Goal: Task Accomplishment & Management: Complete application form

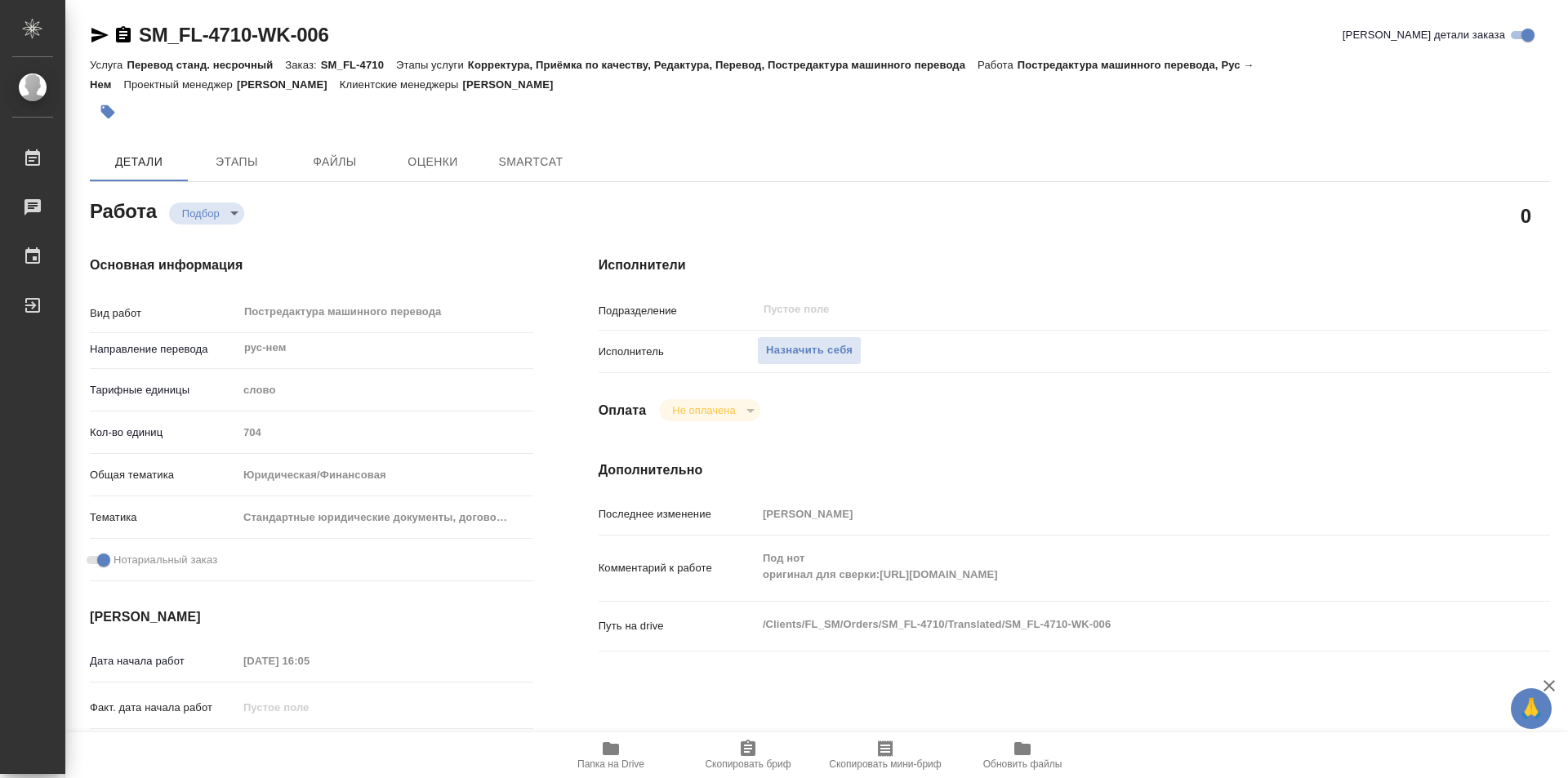
type textarea "x"
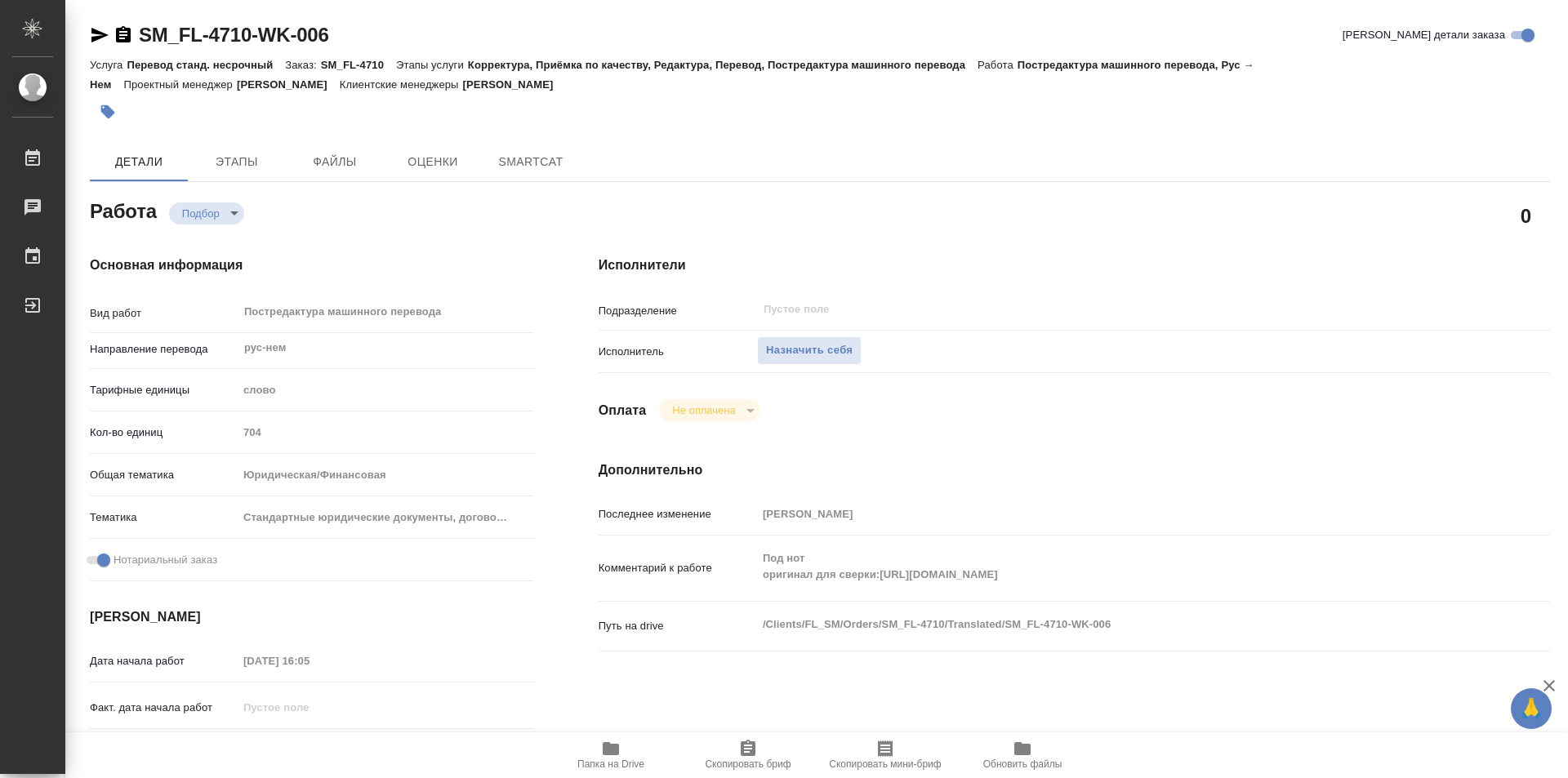
type textarea "x"
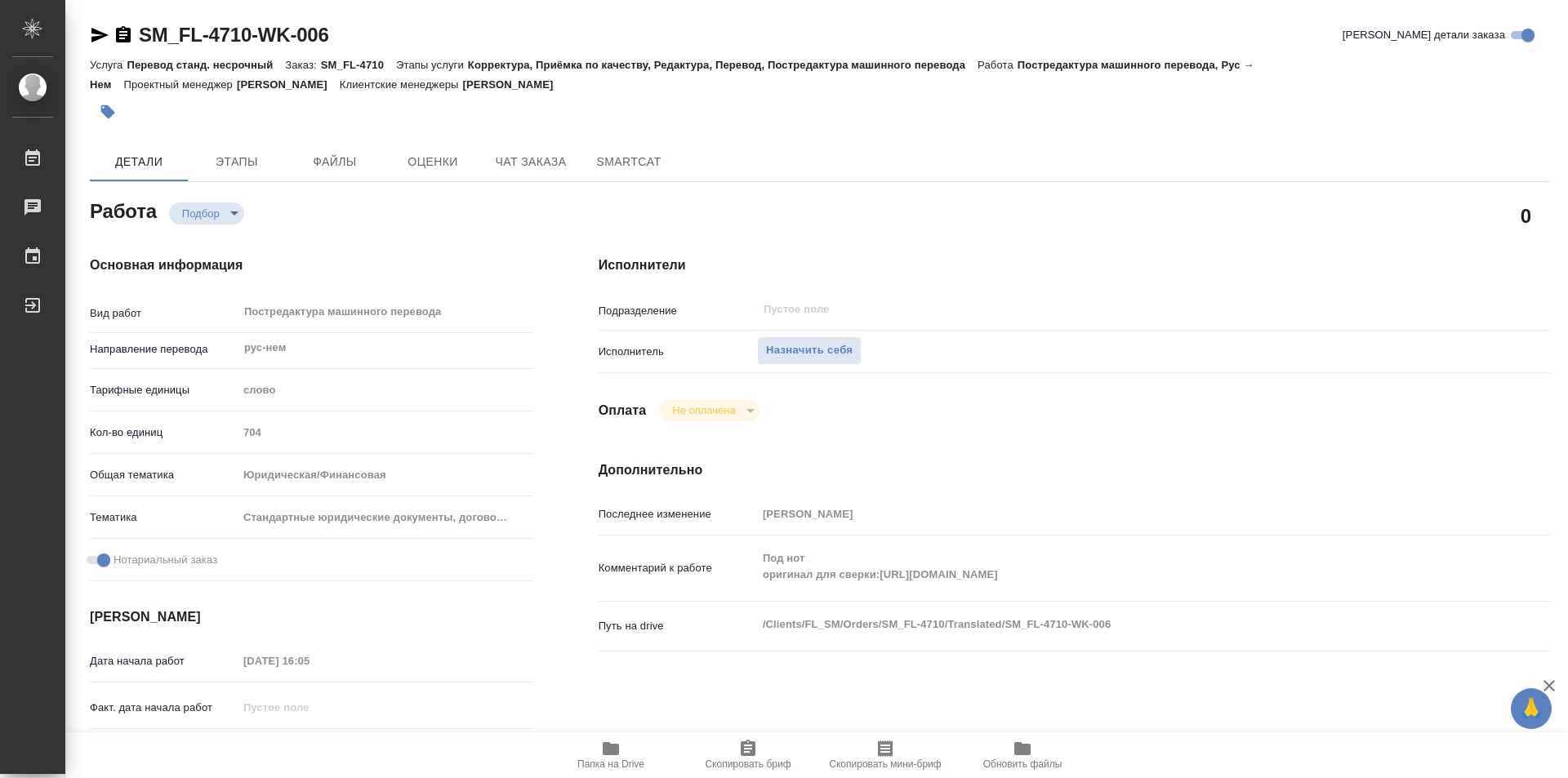
type textarea "x"
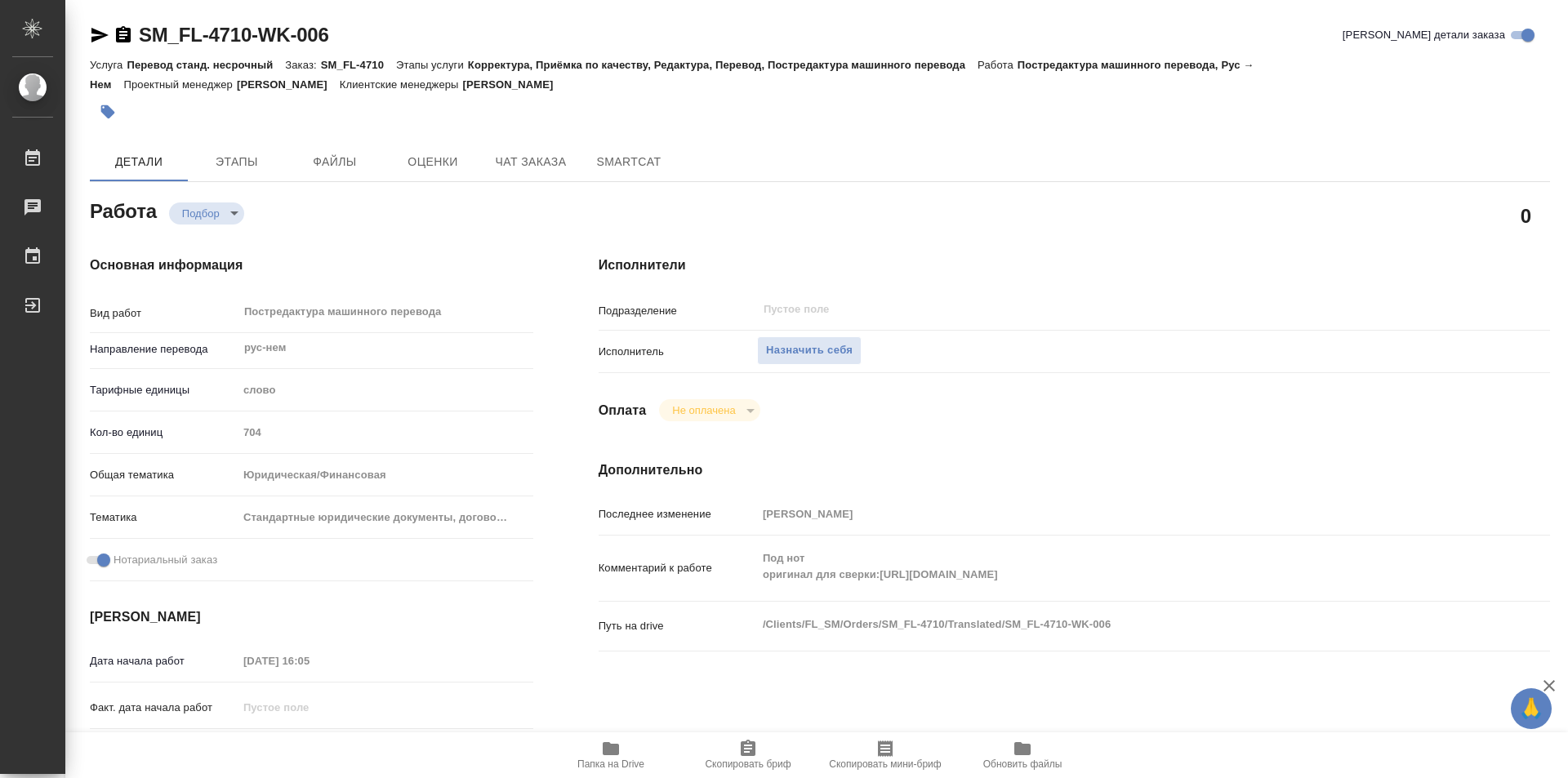
type textarea "x"
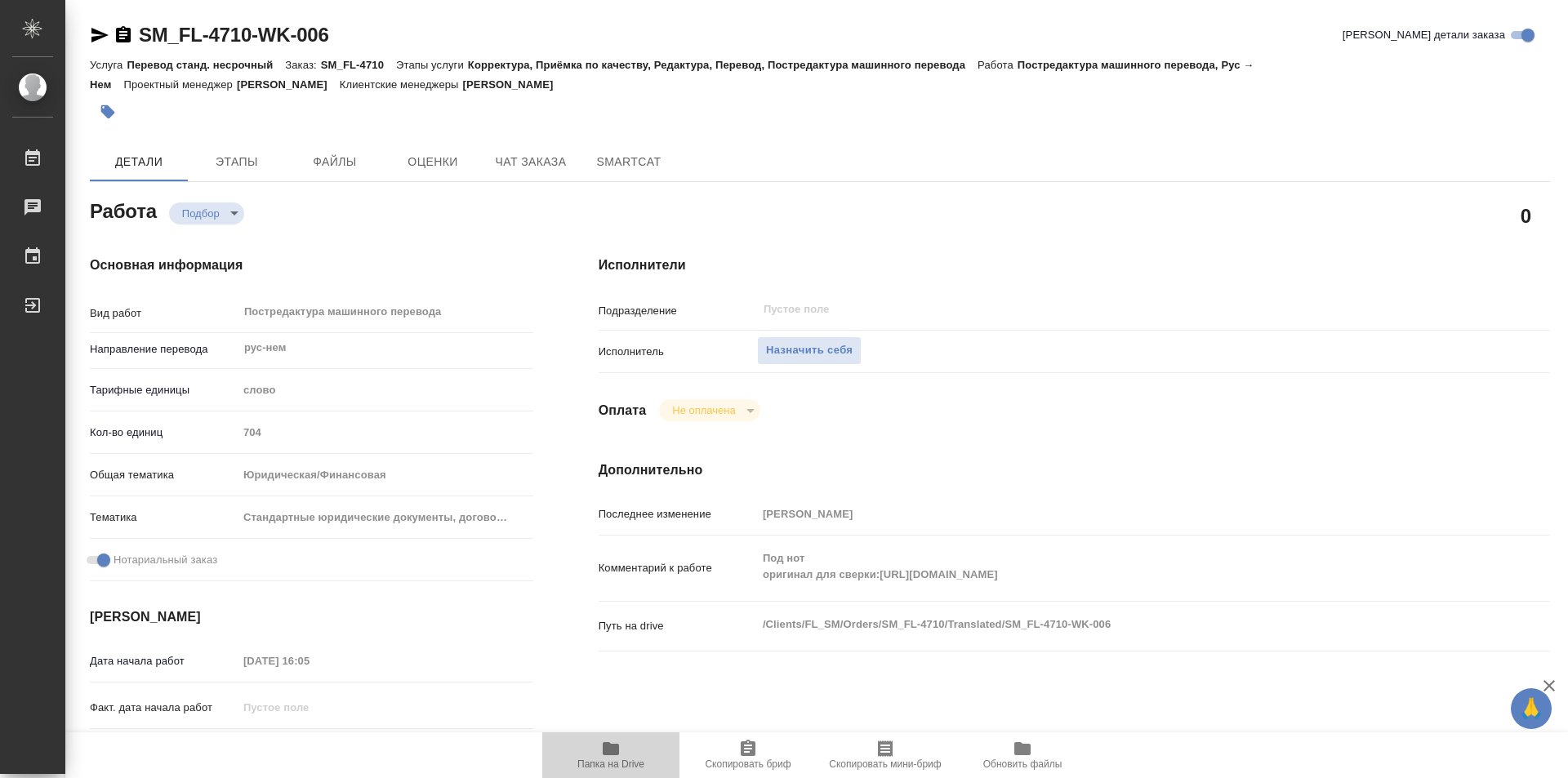
click at [617, 758] on span "Папка на Drive" at bounding box center [611, 763] width 67 height 11
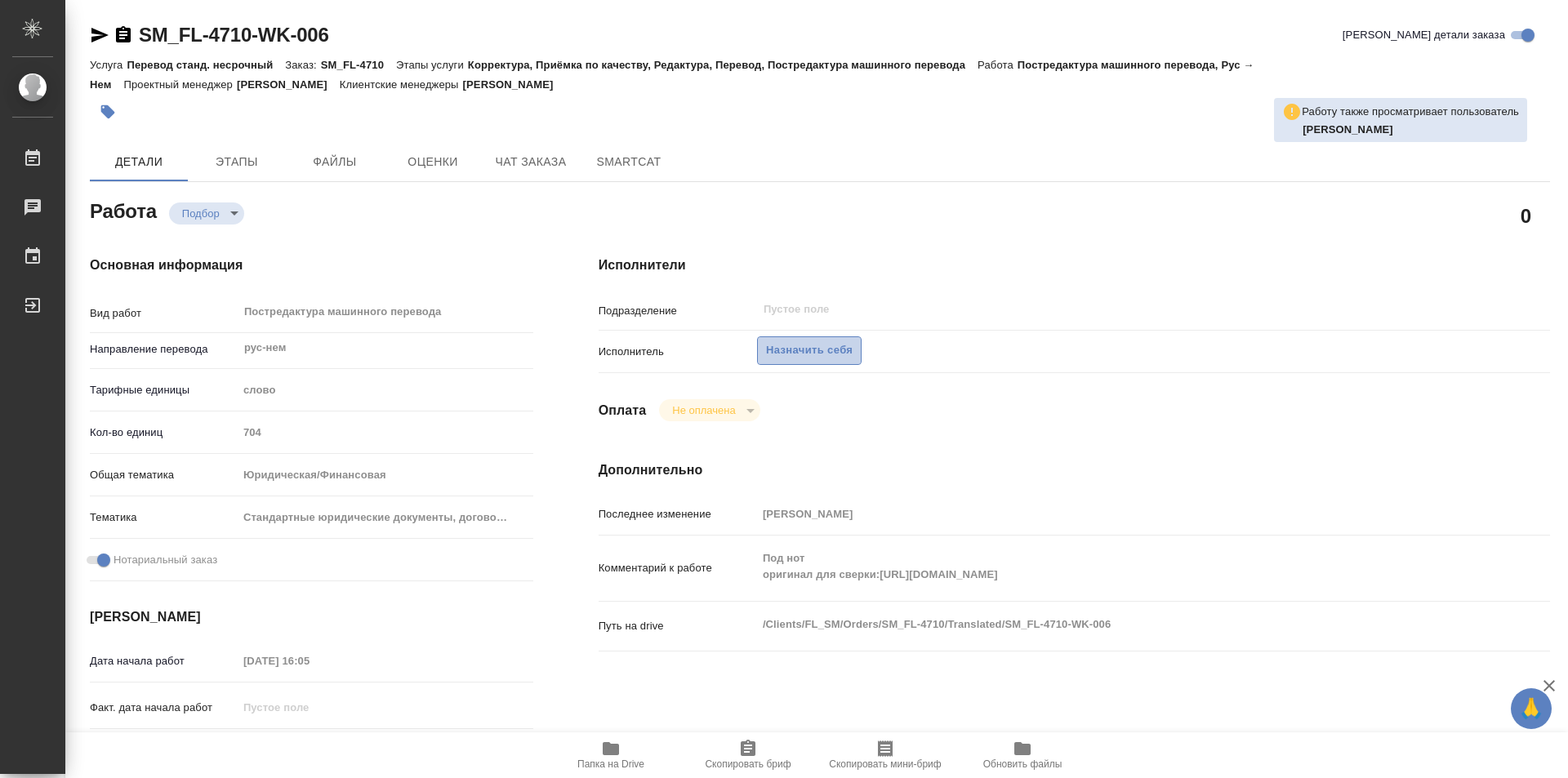
click at [825, 346] on span "Назначить себя" at bounding box center [809, 351] width 86 height 19
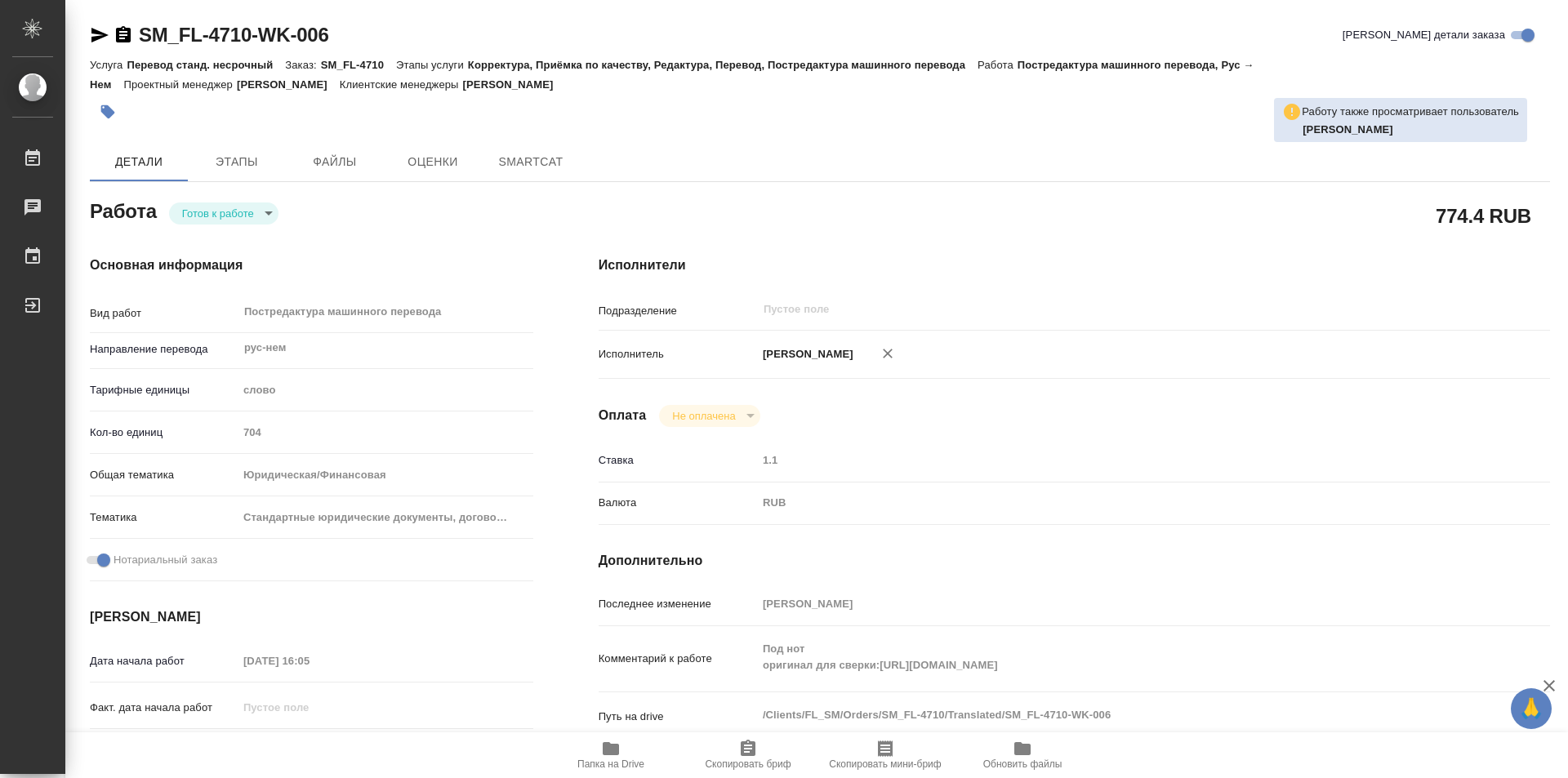
type textarea "x"
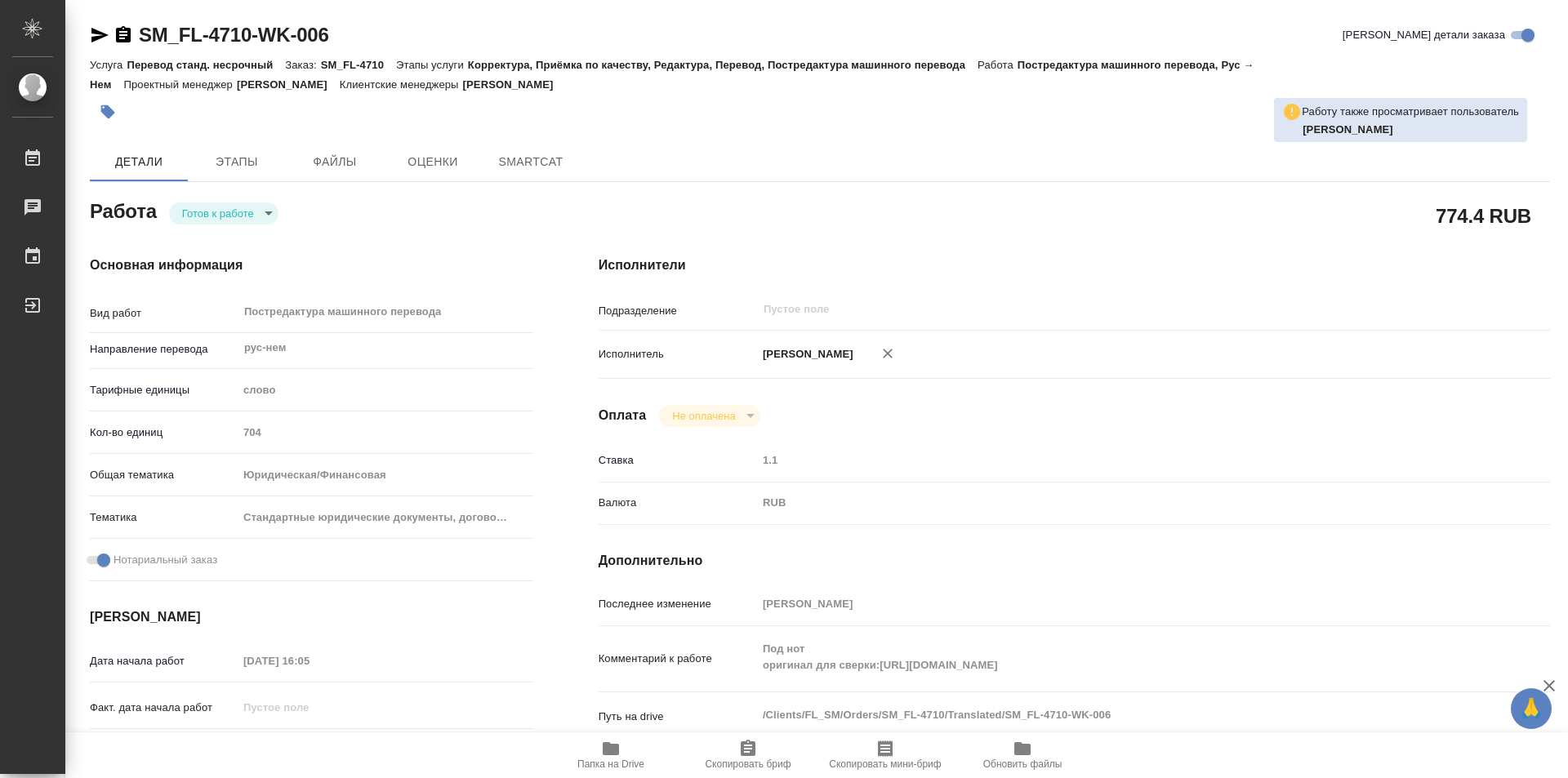
type textarea "x"
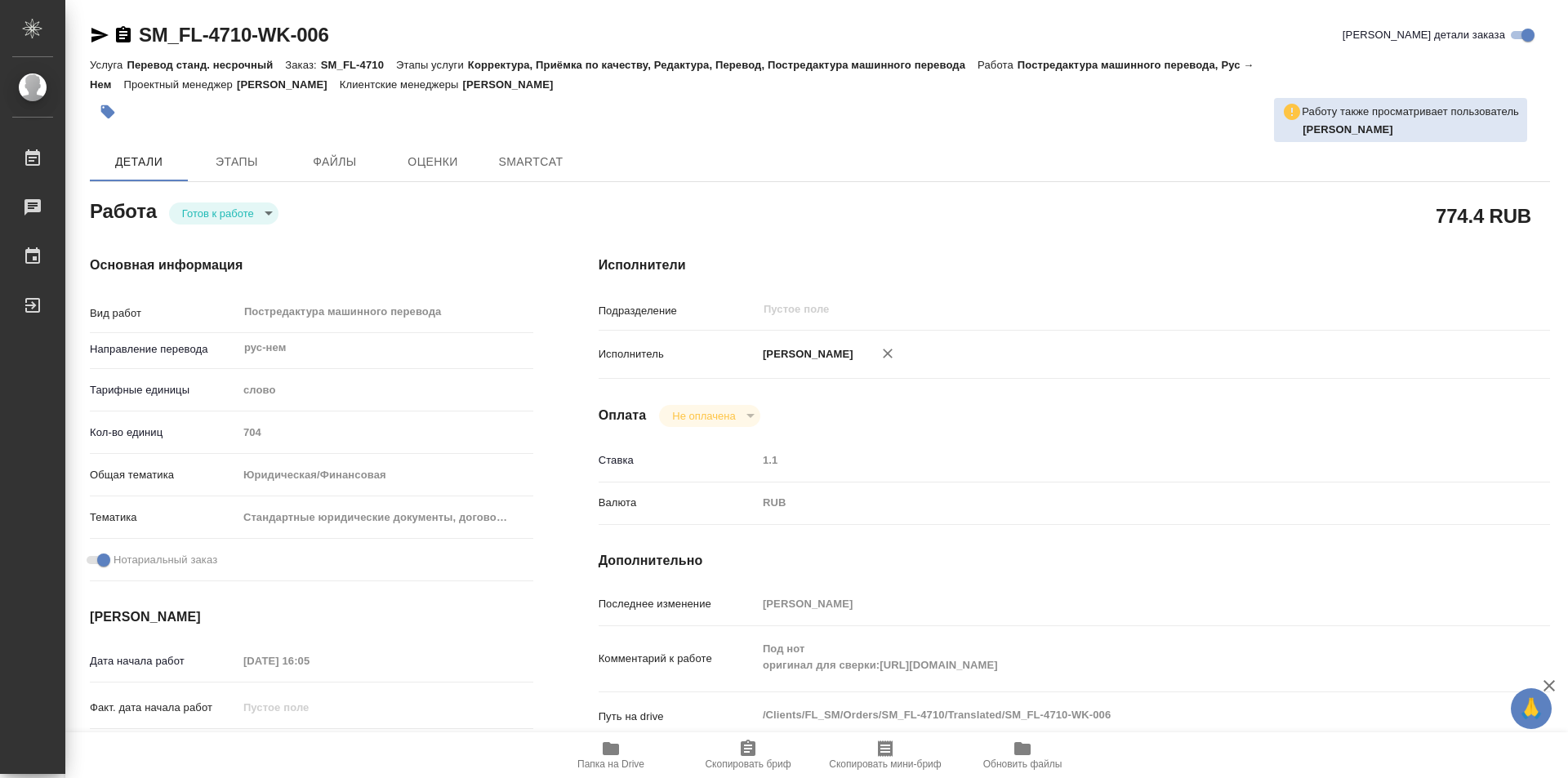
type textarea "x"
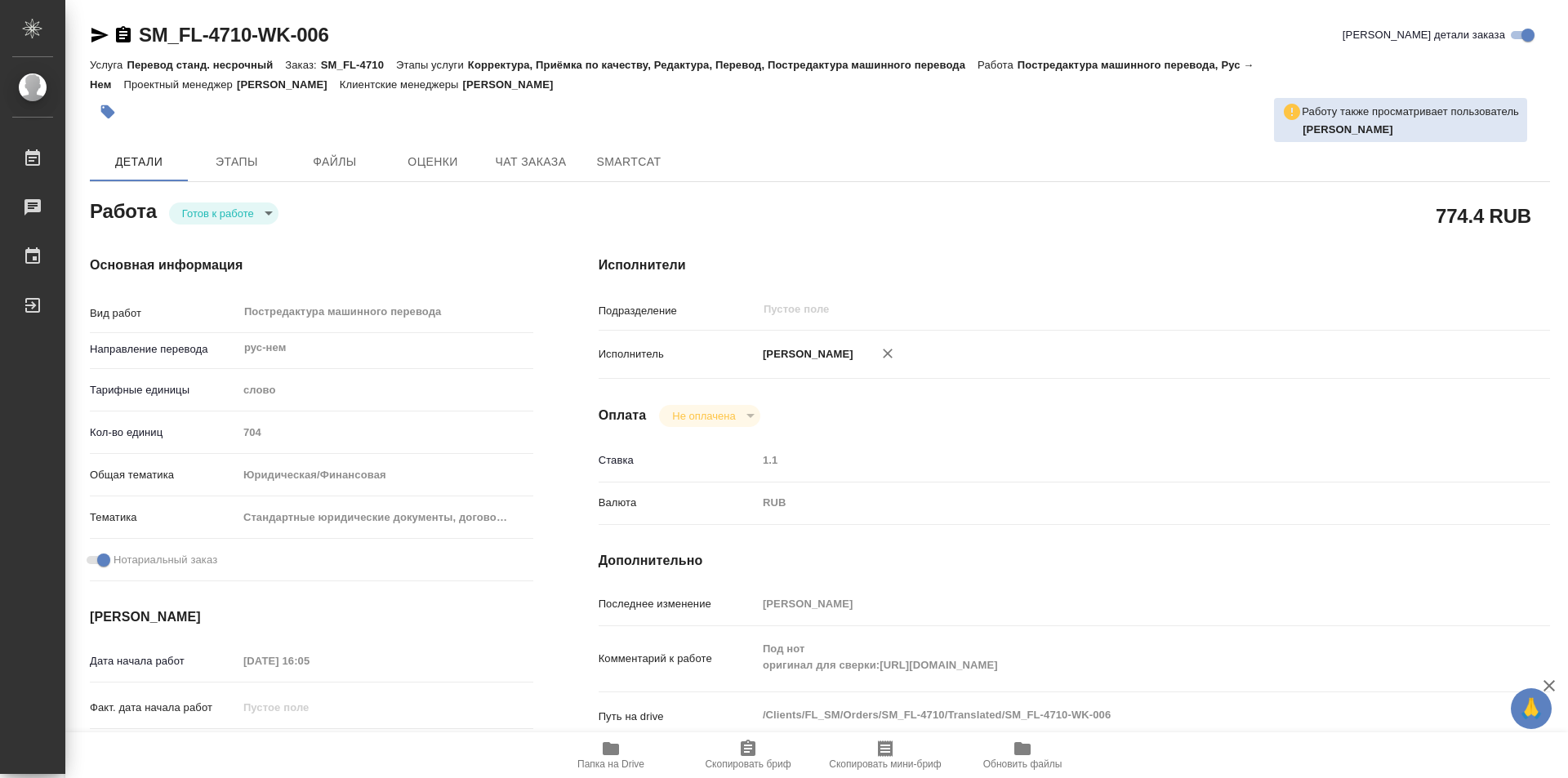
click at [273, 213] on body "🙏 .cls-1 fill:#fff; AWATERA Kozinets Larisa Работы Чаты График Выйти SM_FL-4710…" at bounding box center [784, 389] width 1568 height 778
type textarea "x"
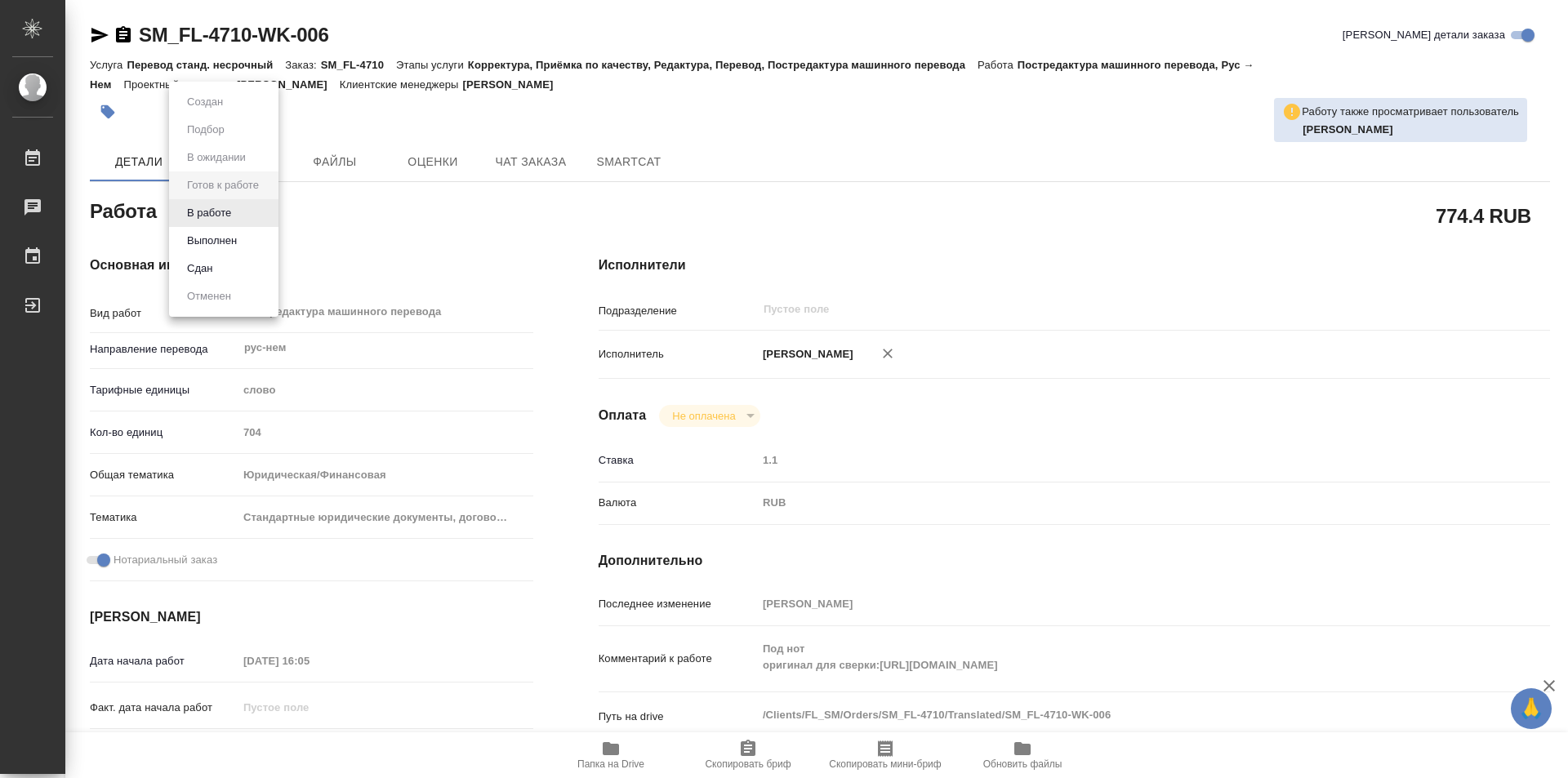
type textarea "x"
click at [212, 212] on button "В работе" at bounding box center [209, 212] width 54 height 18
type textarea "x"
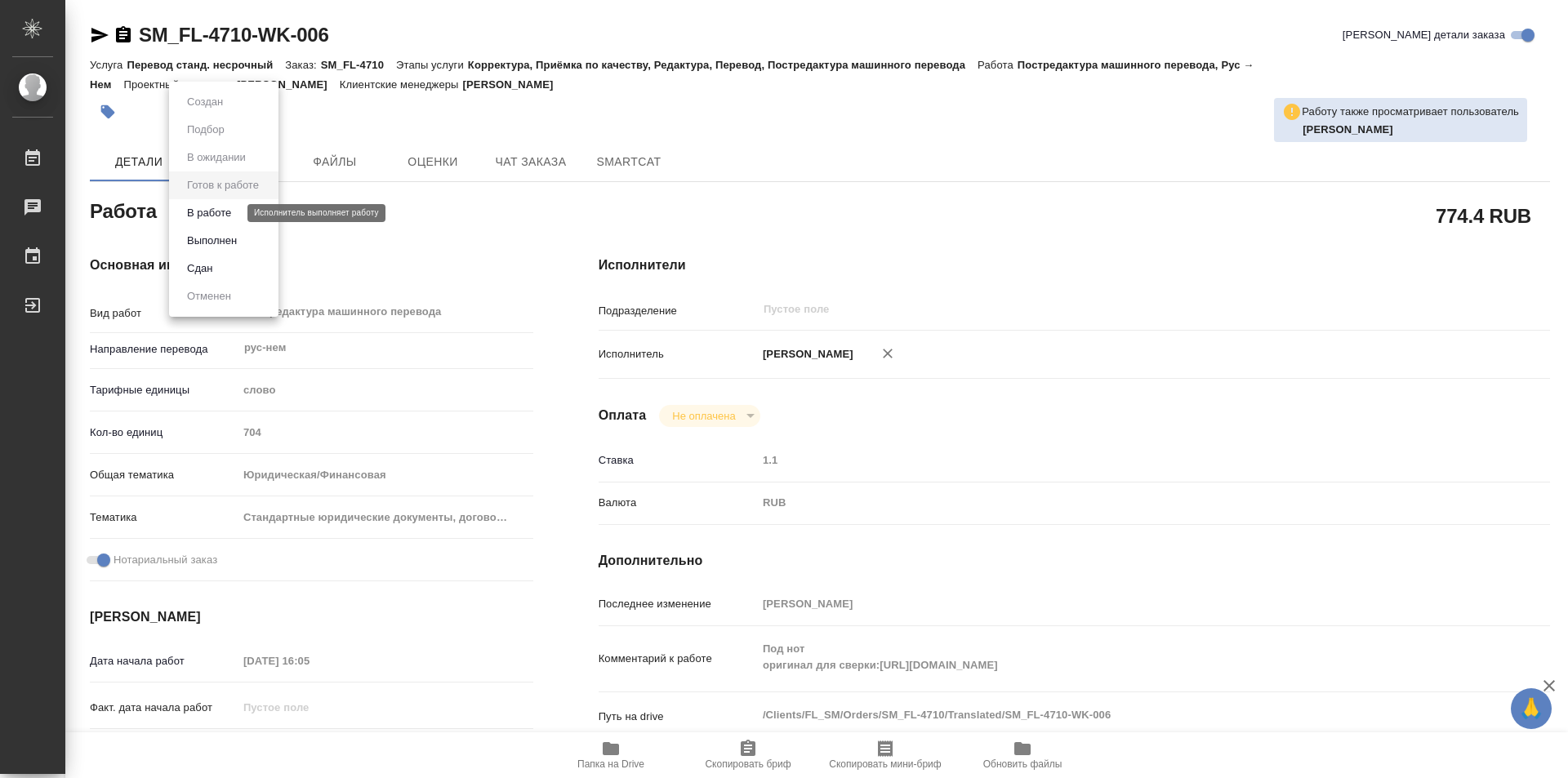
type textarea "x"
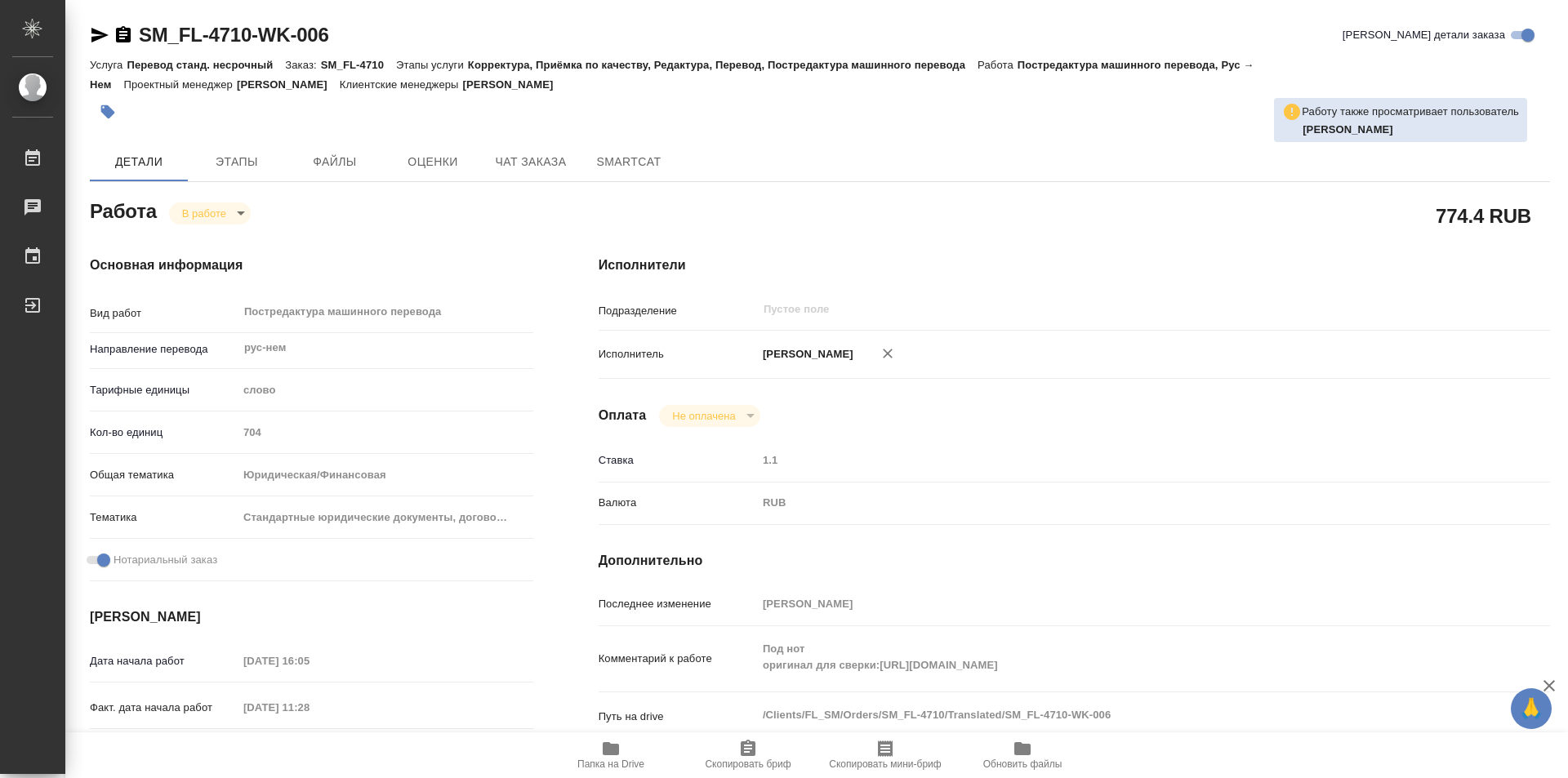
type textarea "x"
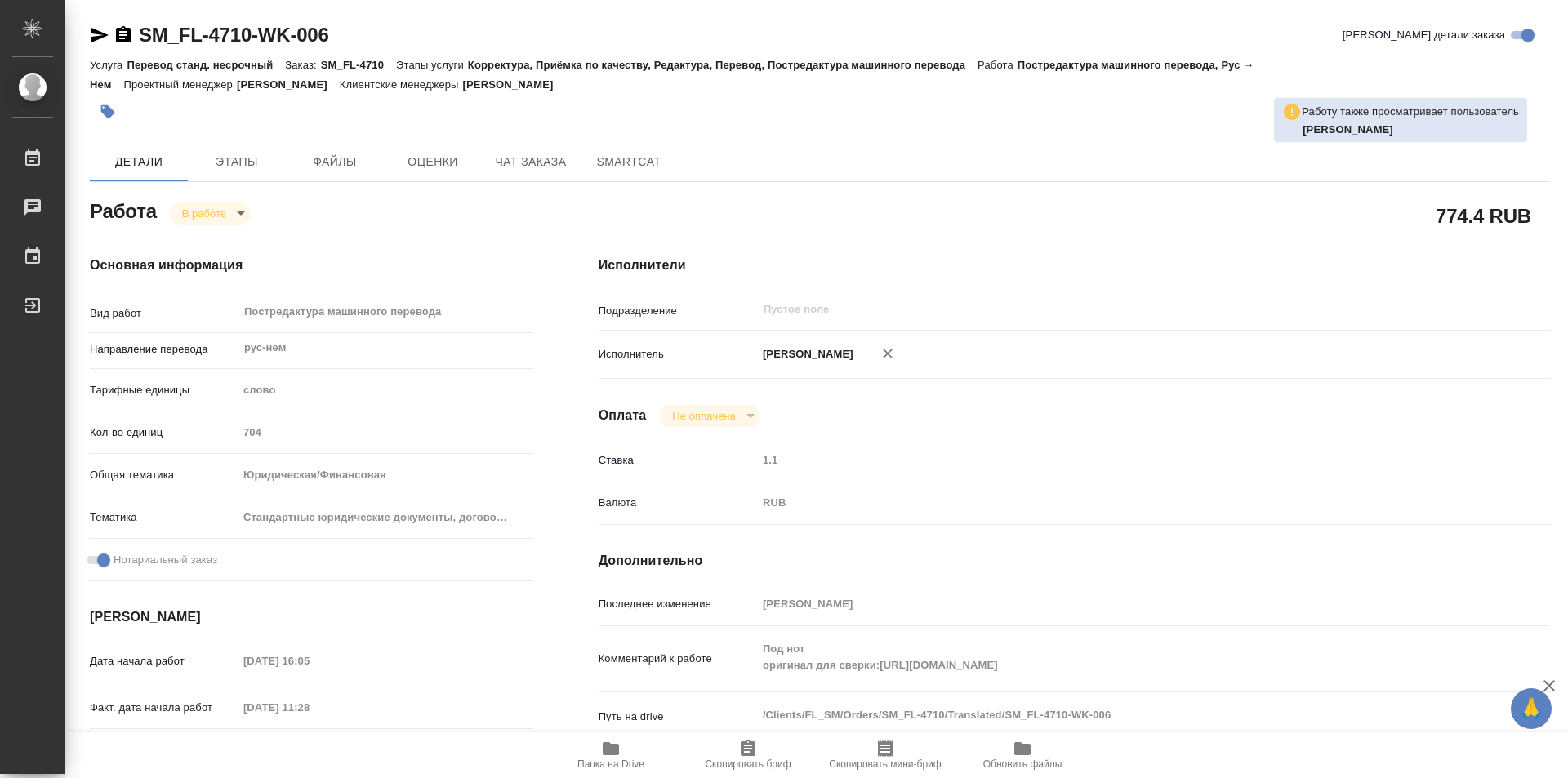
type textarea "x"
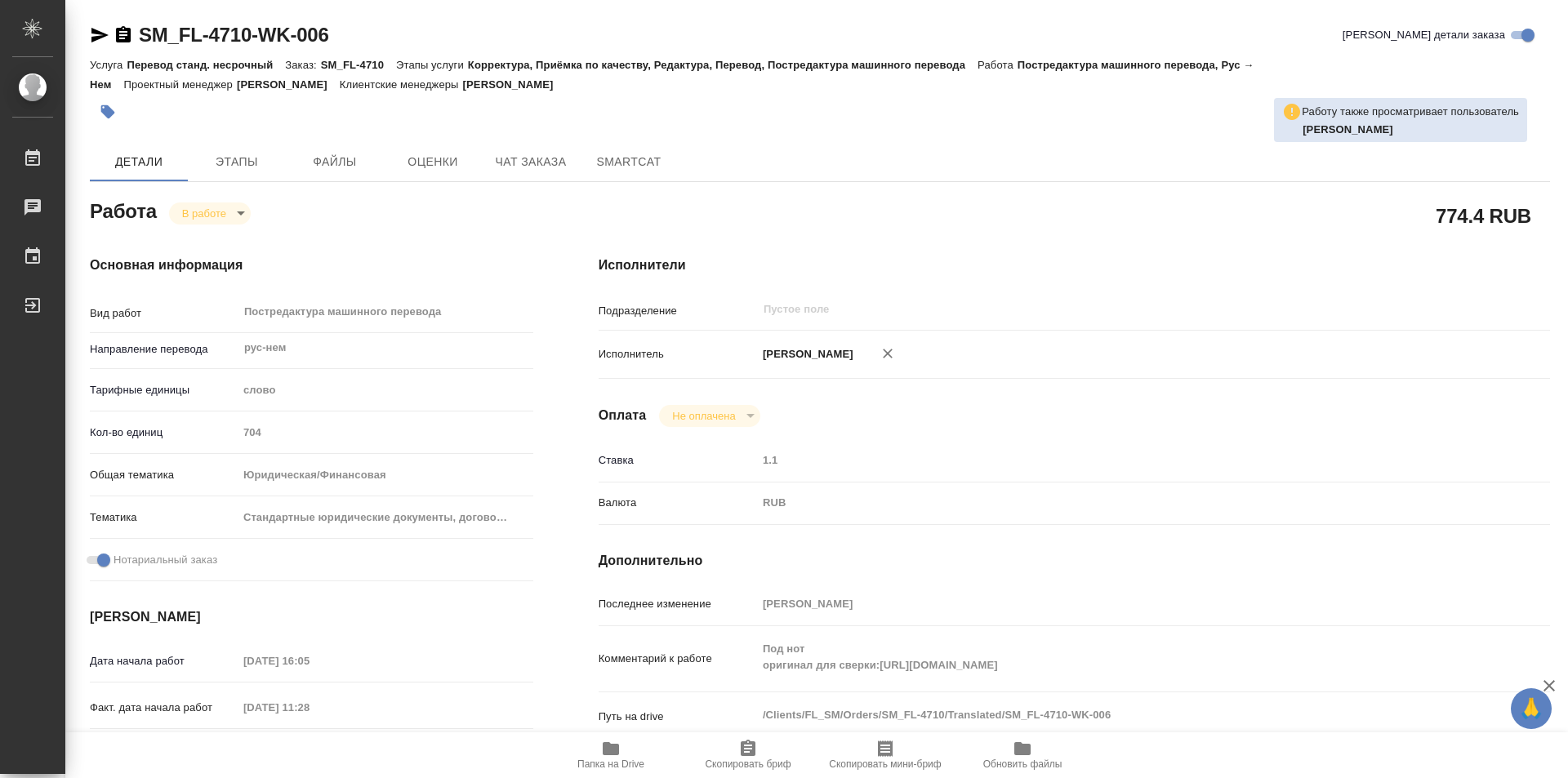
type textarea "x"
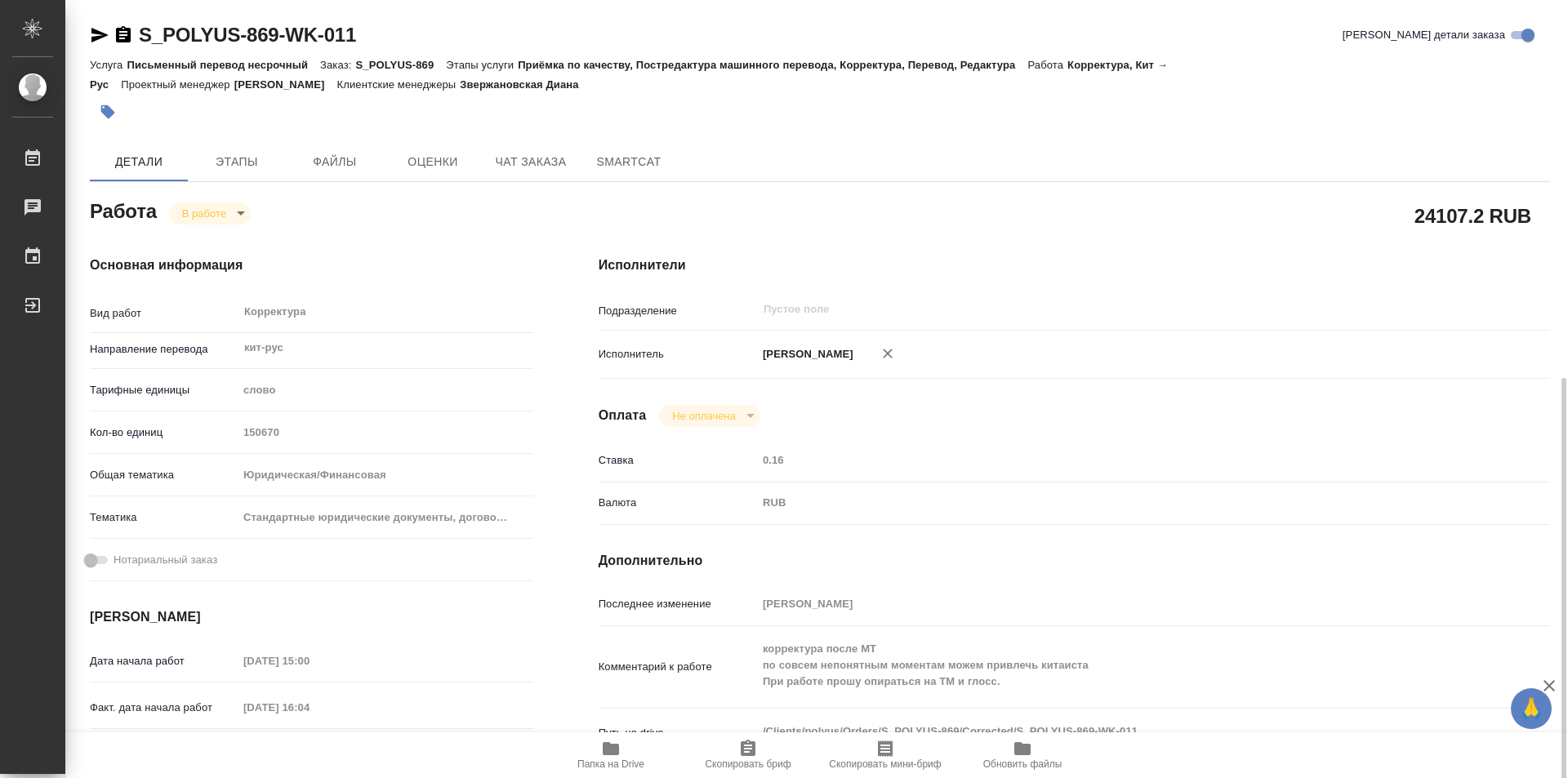
scroll to position [245, 0]
